Goal: Information Seeking & Learning: Check status

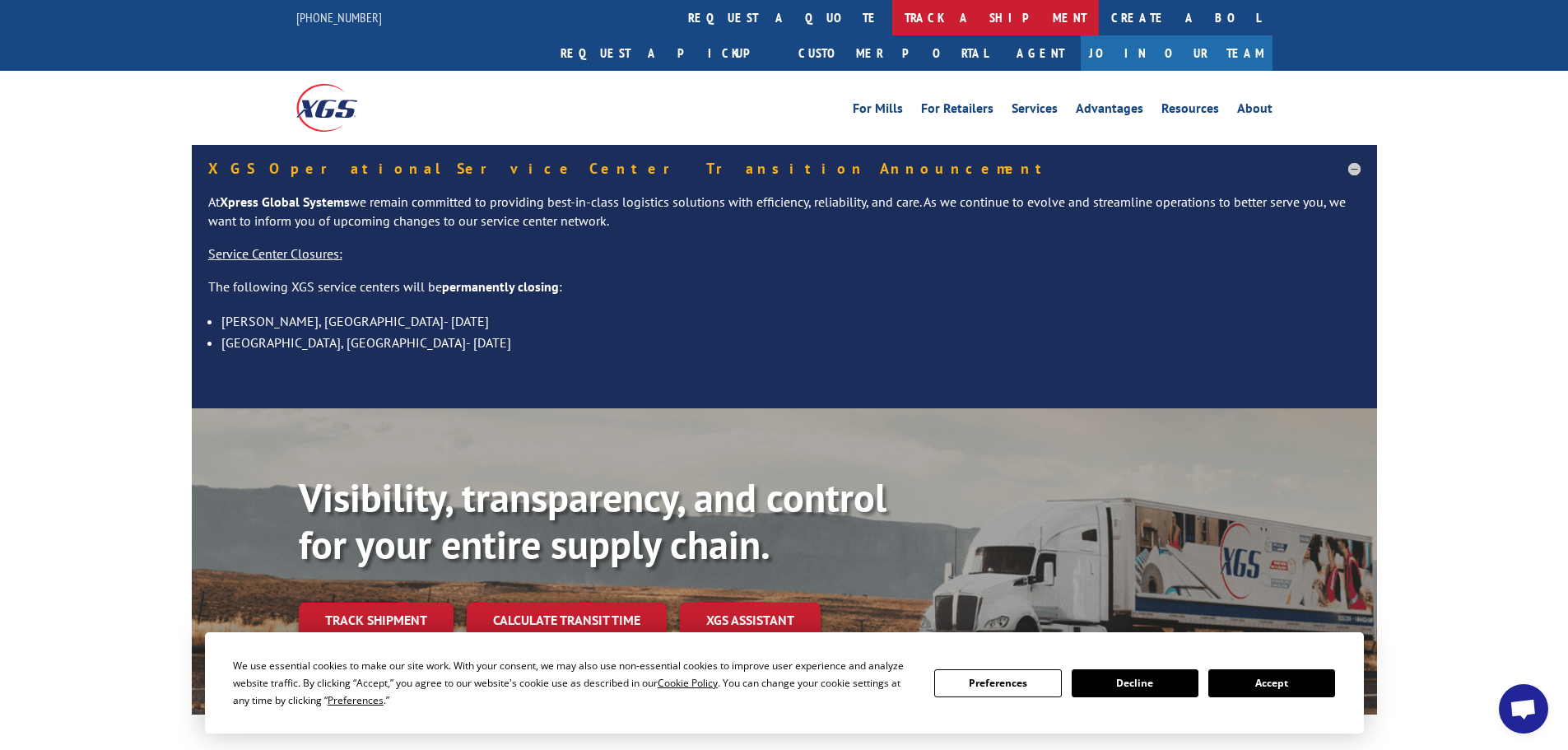
click at [892, 27] on link "track a shipment" at bounding box center [996, 18] width 206 height 36
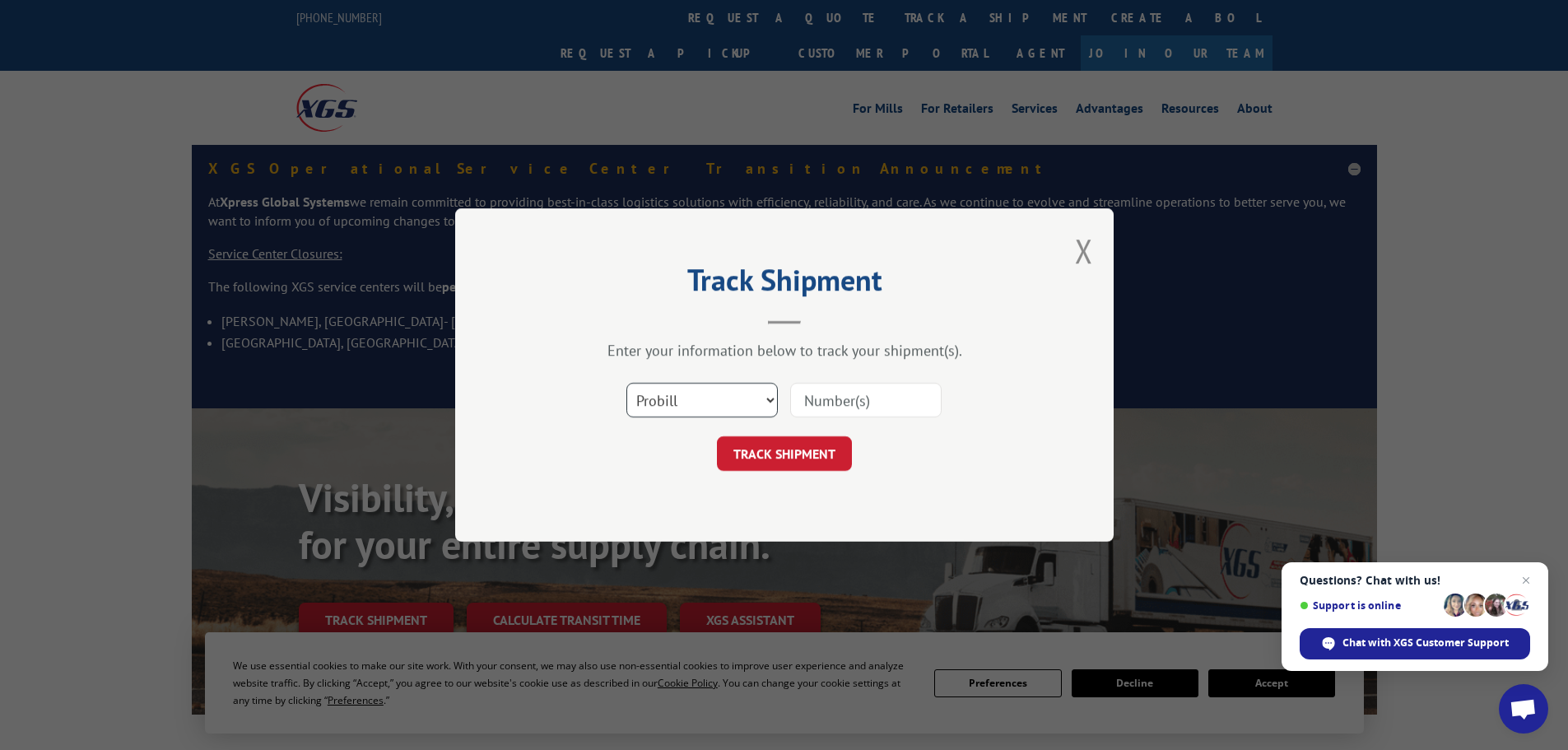
click at [692, 413] on select "Select category... Probill BOL PO" at bounding box center [702, 400] width 151 height 35
select select "bol"
click at [627, 383] on select "Select category... Probill BOL PO" at bounding box center [702, 400] width 151 height 35
click at [883, 398] on input at bounding box center [866, 400] width 151 height 35
paste input "5144386"
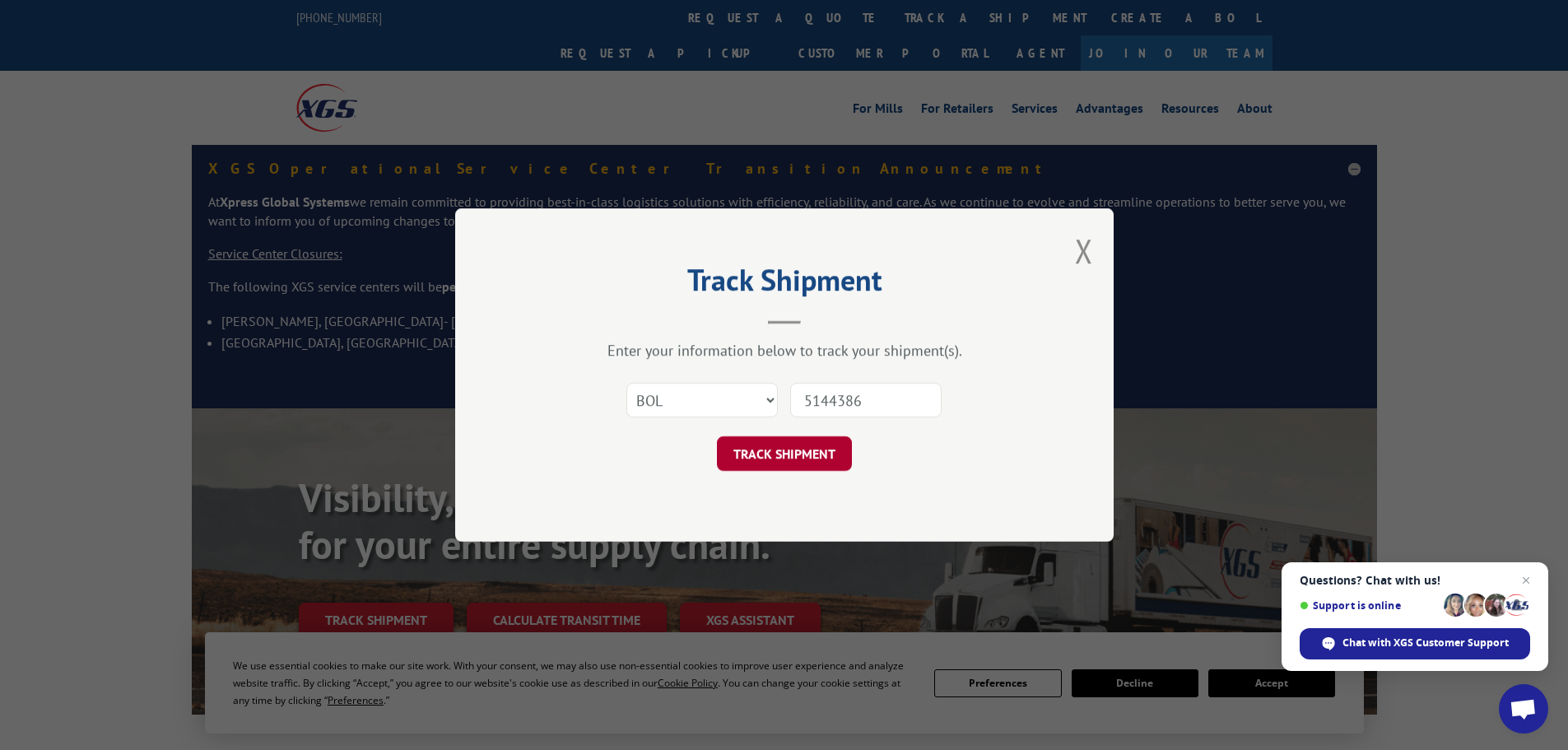
type input "5144386"
click at [787, 456] on button "TRACK SHIPMENT" at bounding box center [785, 453] width 135 height 35
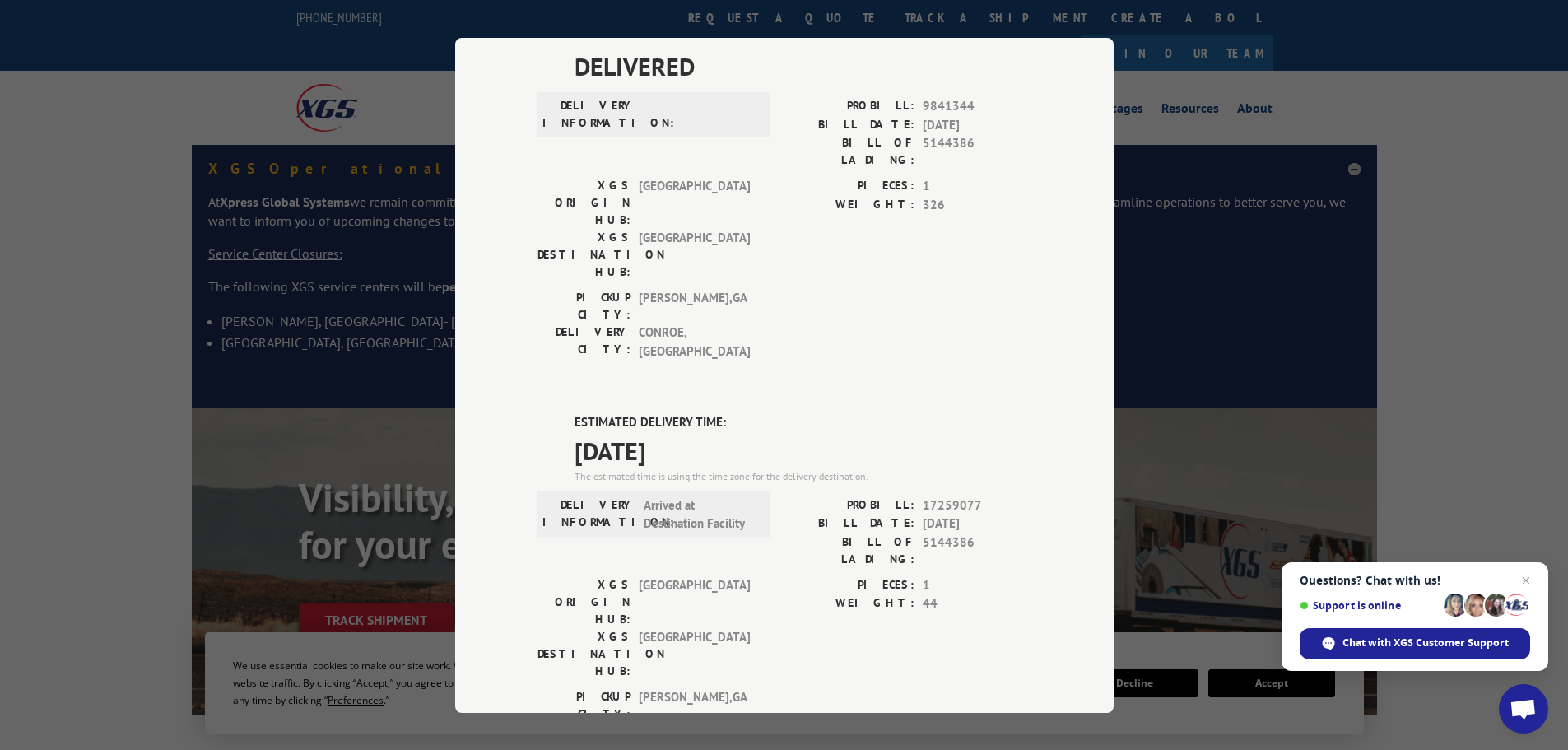
scroll to position [83, 0]
